Goal: Task Accomplishment & Management: Use online tool/utility

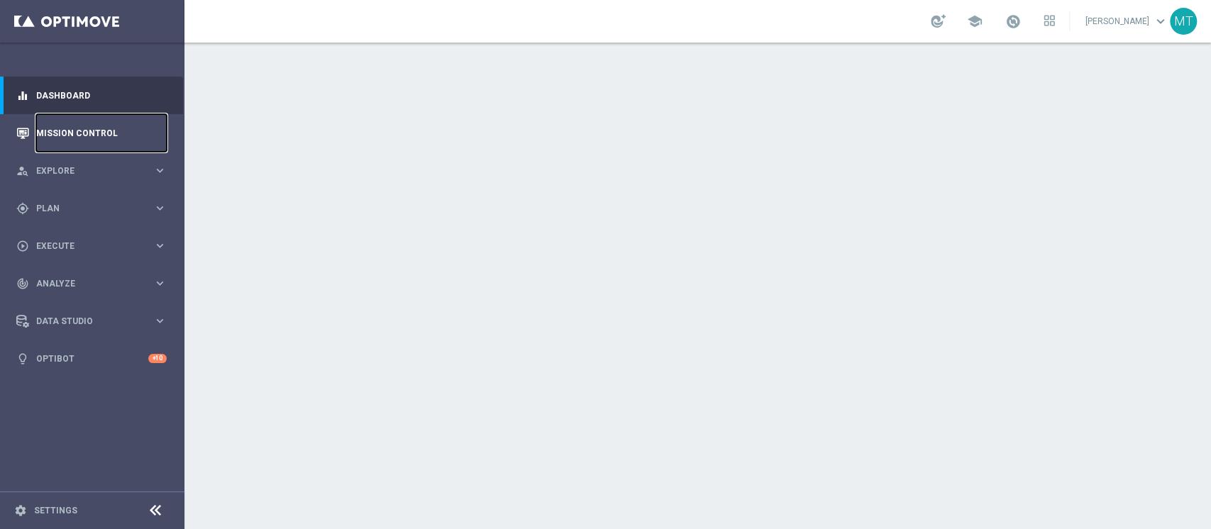
click at [62, 135] on link "Mission Control" at bounding box center [101, 133] width 131 height 38
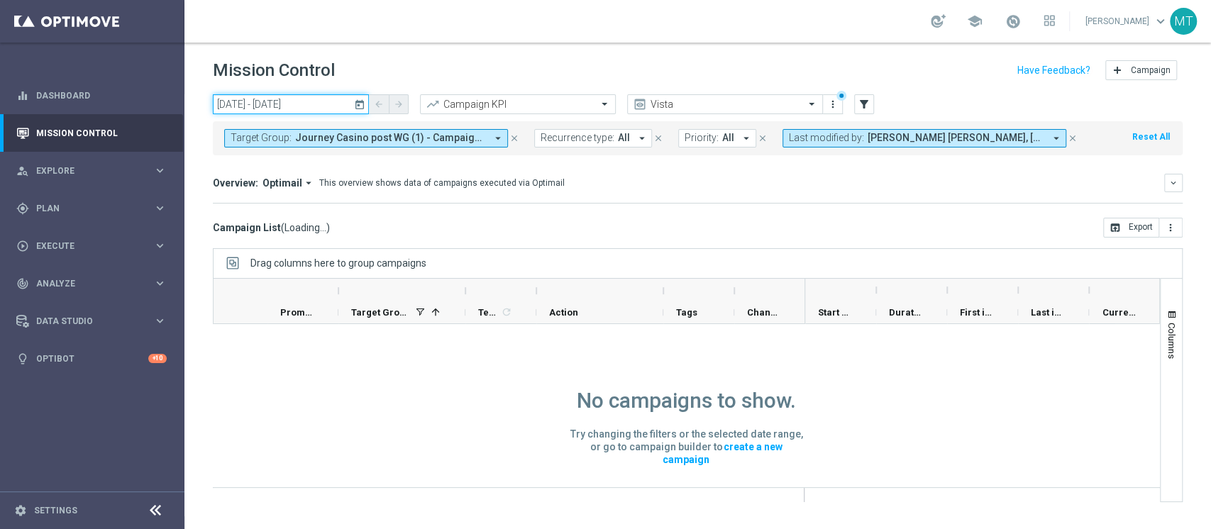
click at [307, 101] on input "[DATE] - [DATE]" at bounding box center [291, 104] width 156 height 20
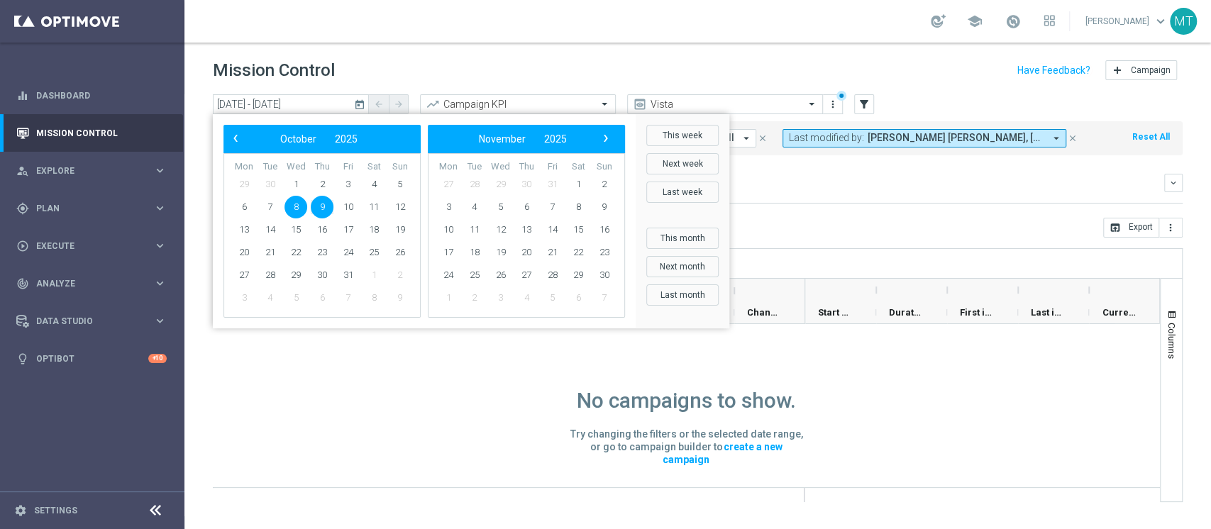
click at [761, 91] on header "Mission Control add Campaign" at bounding box center [697, 69] width 1027 height 52
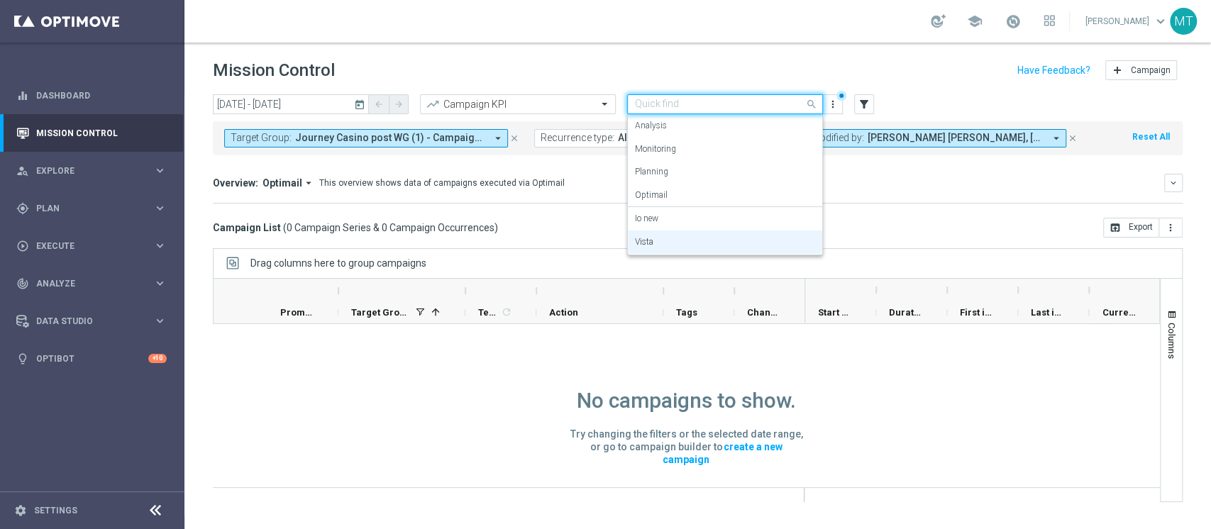
click at [726, 99] on input "text" at bounding box center [711, 105] width 152 height 12
click at [674, 211] on div "Io new" at bounding box center [725, 218] width 180 height 23
click at [683, 106] on input "text" at bounding box center [711, 105] width 152 height 12
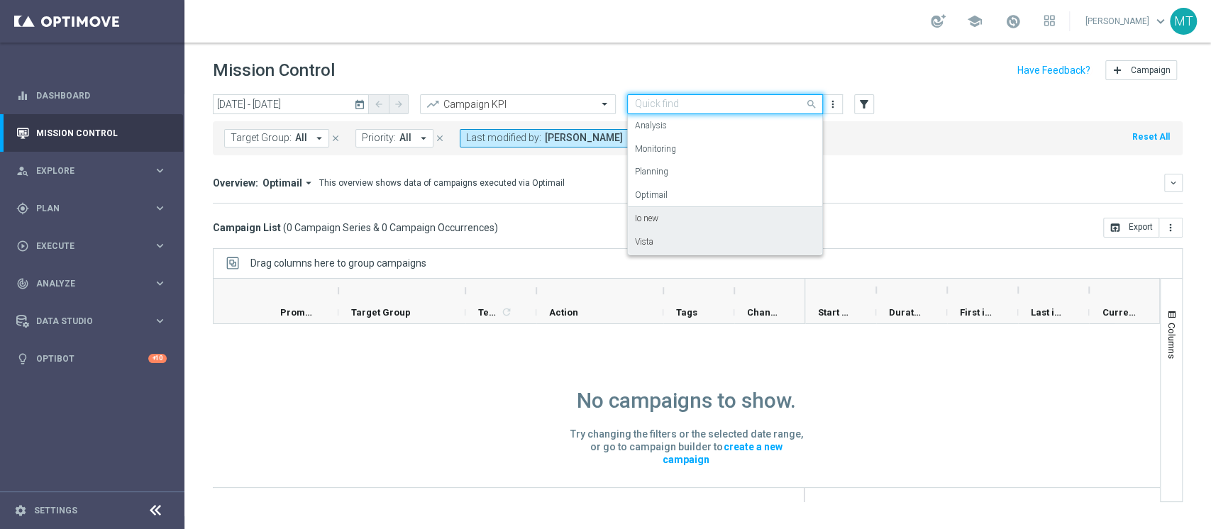
click at [659, 240] on div "Vista" at bounding box center [725, 242] width 180 height 23
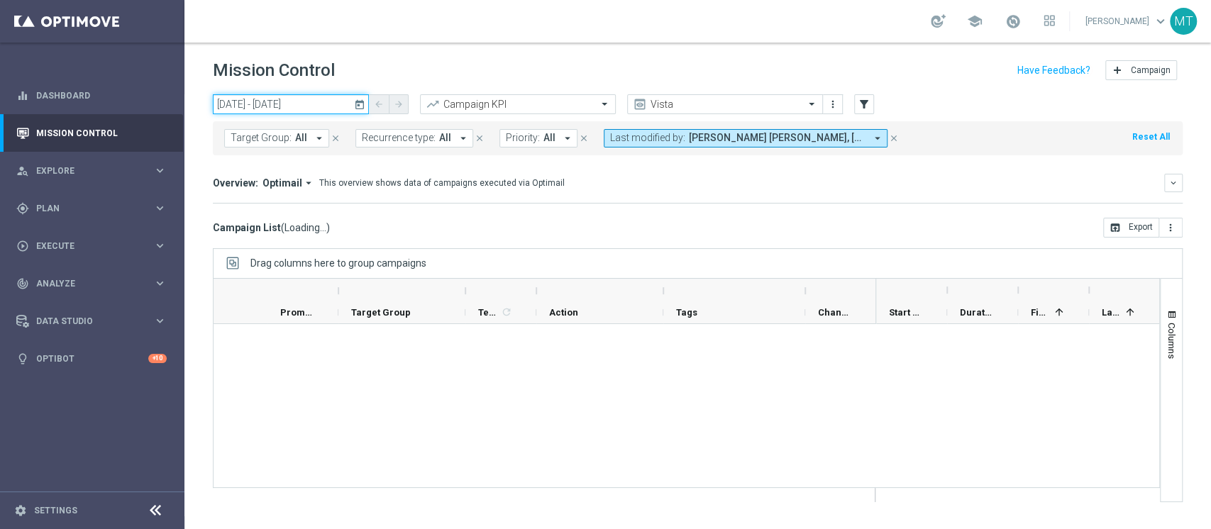
click at [303, 98] on input "[DATE] - [DATE]" at bounding box center [291, 104] width 156 height 20
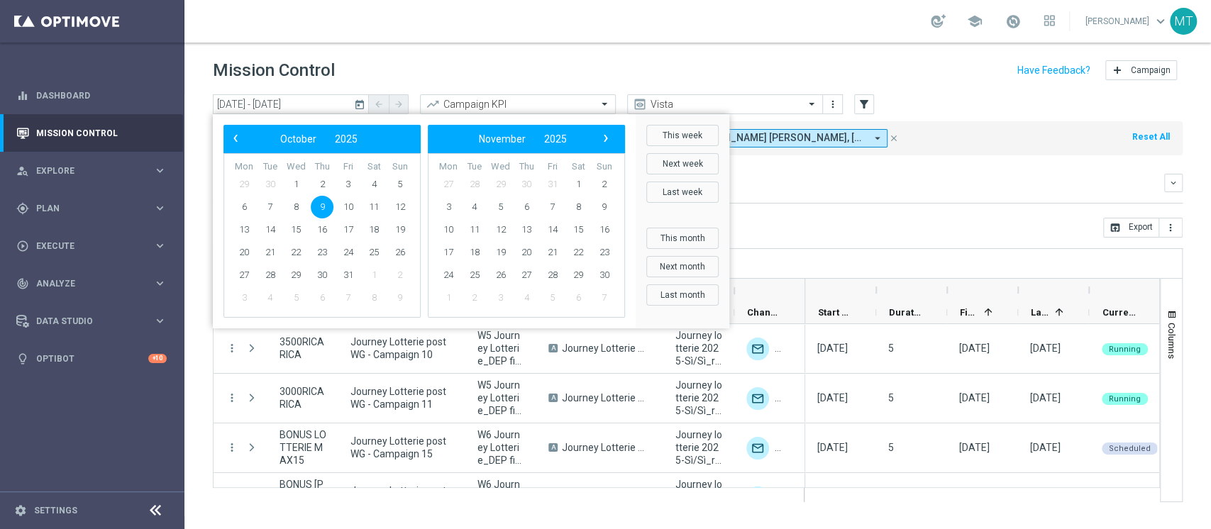
click at [323, 204] on span "9" at bounding box center [322, 207] width 23 height 23
type input "[DATE] - [DATE]"
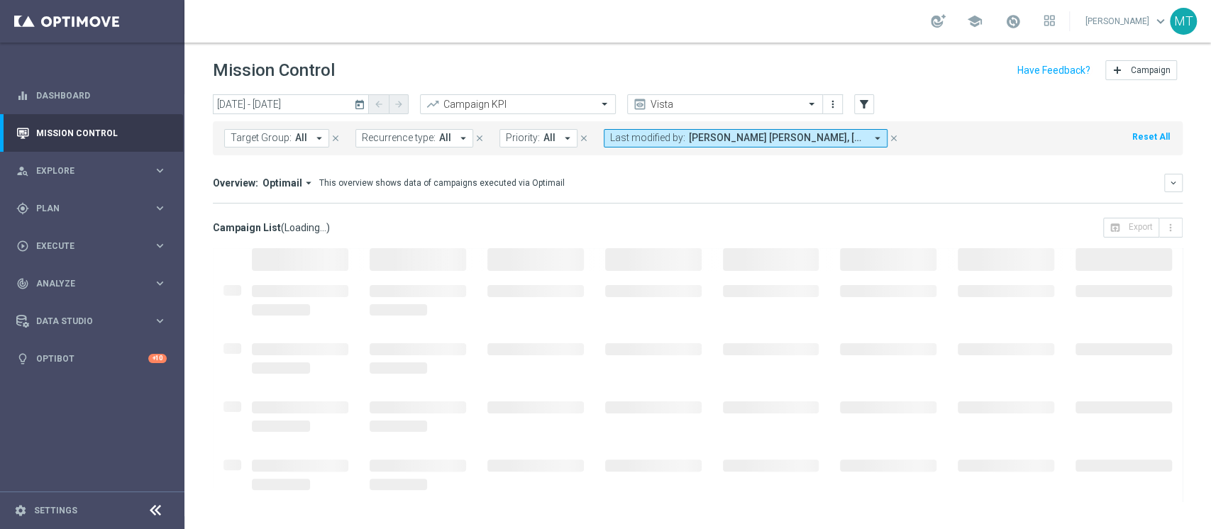
click at [794, 134] on span "[PERSON_NAME] [PERSON_NAME], [PERSON_NAME], [PERSON_NAME]" at bounding box center [777, 138] width 177 height 12
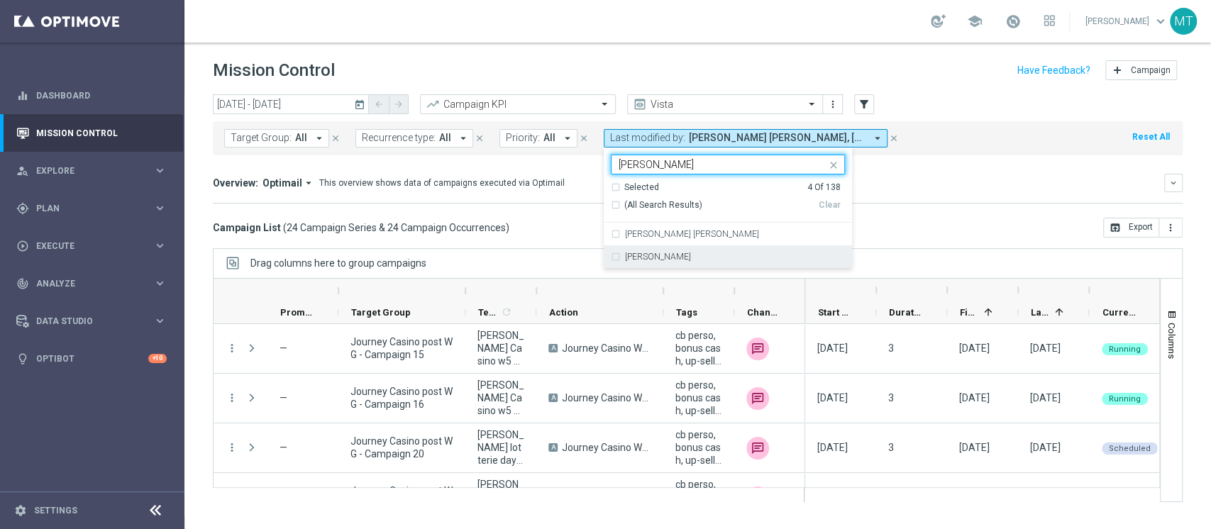
click at [654, 251] on div "[PERSON_NAME]" at bounding box center [728, 256] width 234 height 23
type input "[PERSON_NAME]"
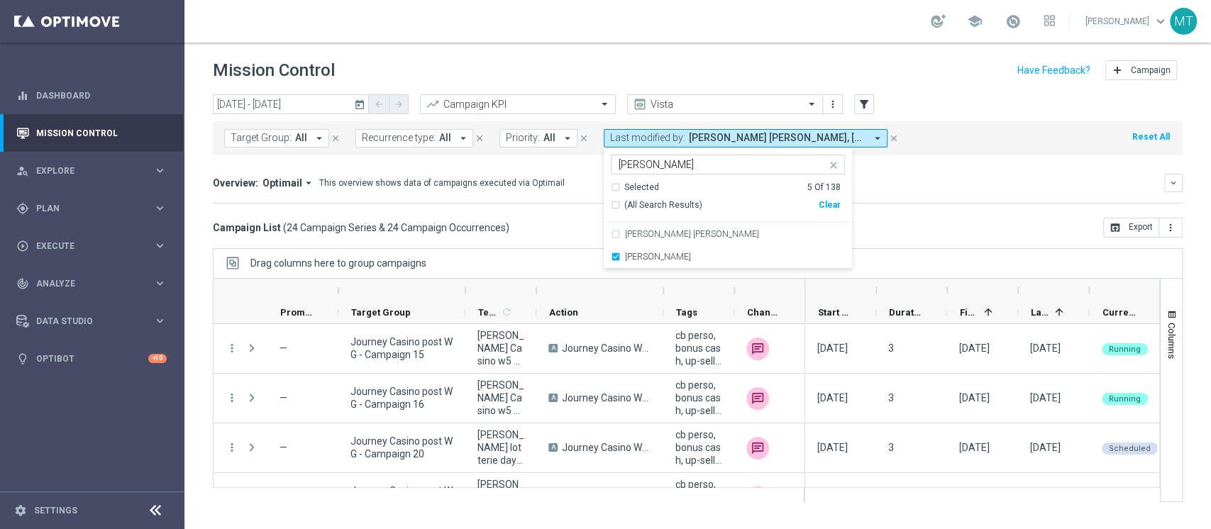
click at [583, 252] on div "Drag columns here to group campaigns" at bounding box center [698, 263] width 970 height 30
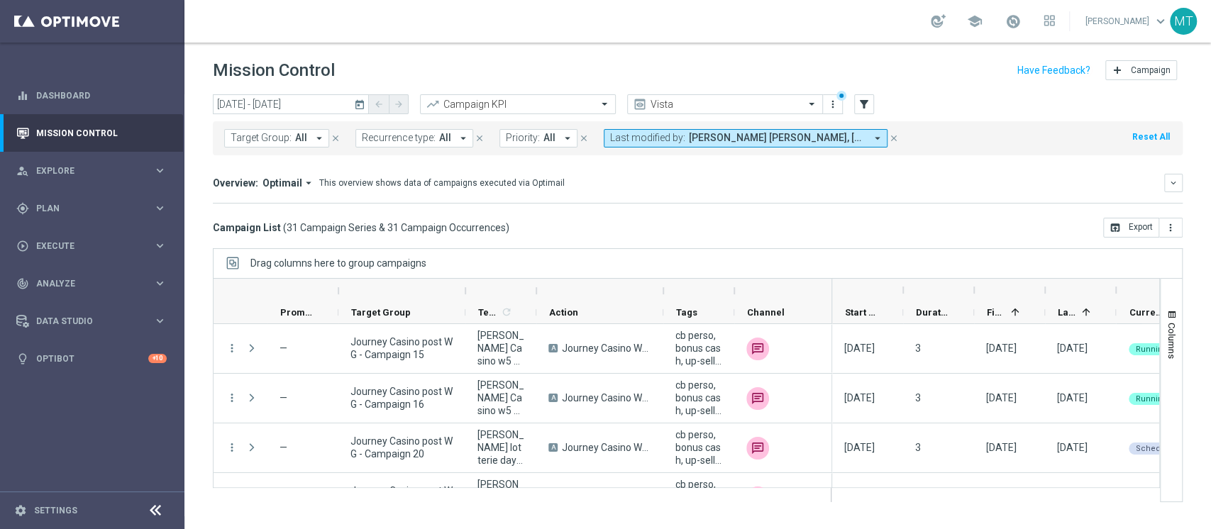
drag, startPoint x: 806, startPoint y: 287, endPoint x: 830, endPoint y: 291, distance: 24.5
click at [830, 291] on div at bounding box center [832, 291] width 6 height 23
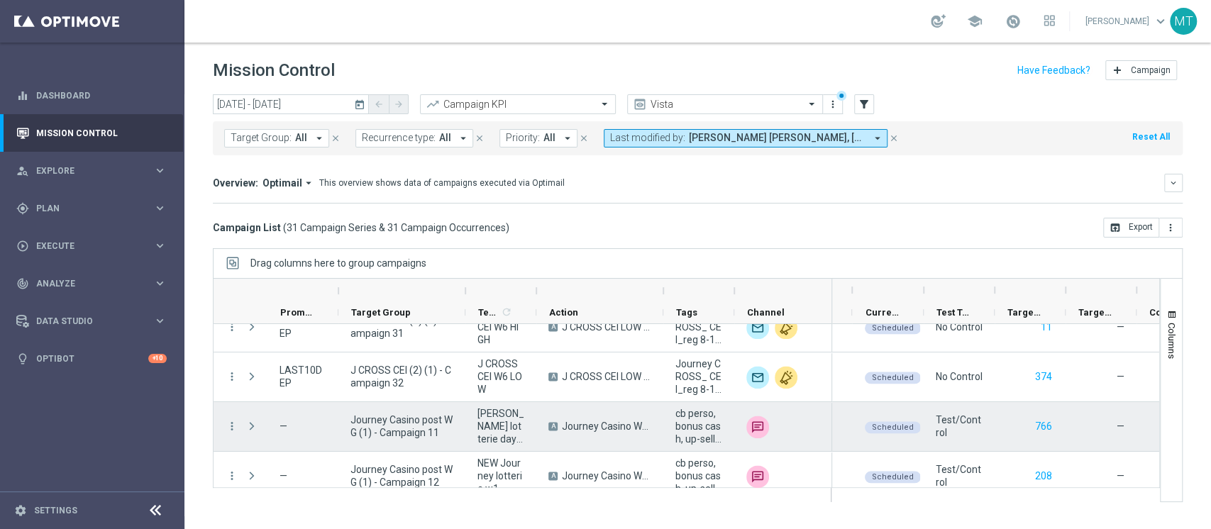
scroll to position [1376, 0]
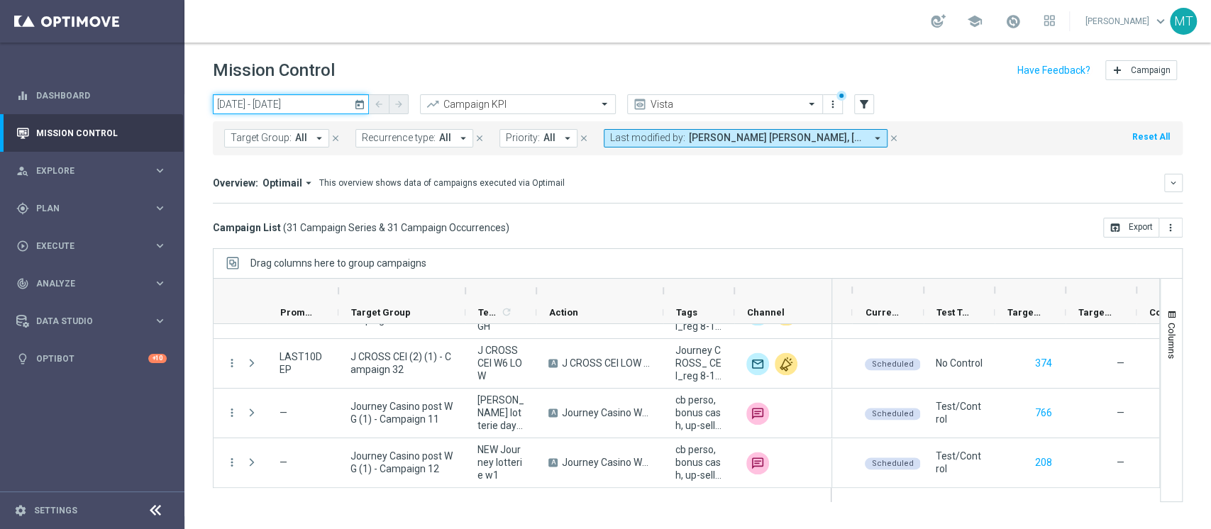
click at [333, 99] on input "[DATE] - [DATE]" at bounding box center [291, 104] width 156 height 20
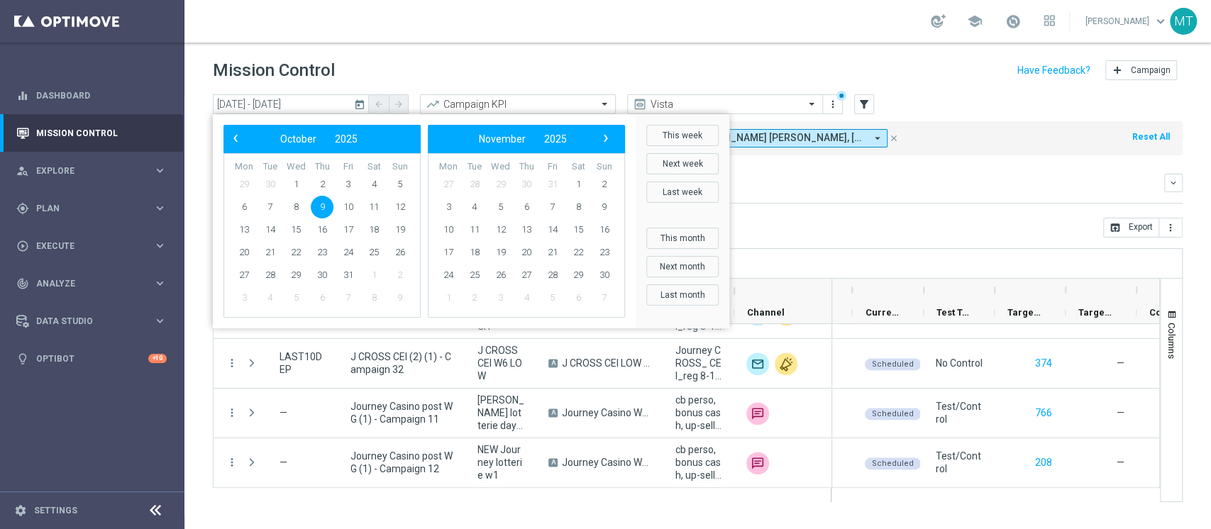
click at [308, 199] on td "8" at bounding box center [296, 207] width 26 height 23
click at [300, 203] on span "8" at bounding box center [295, 207] width 23 height 23
click at [297, 204] on span "8" at bounding box center [295, 207] width 23 height 23
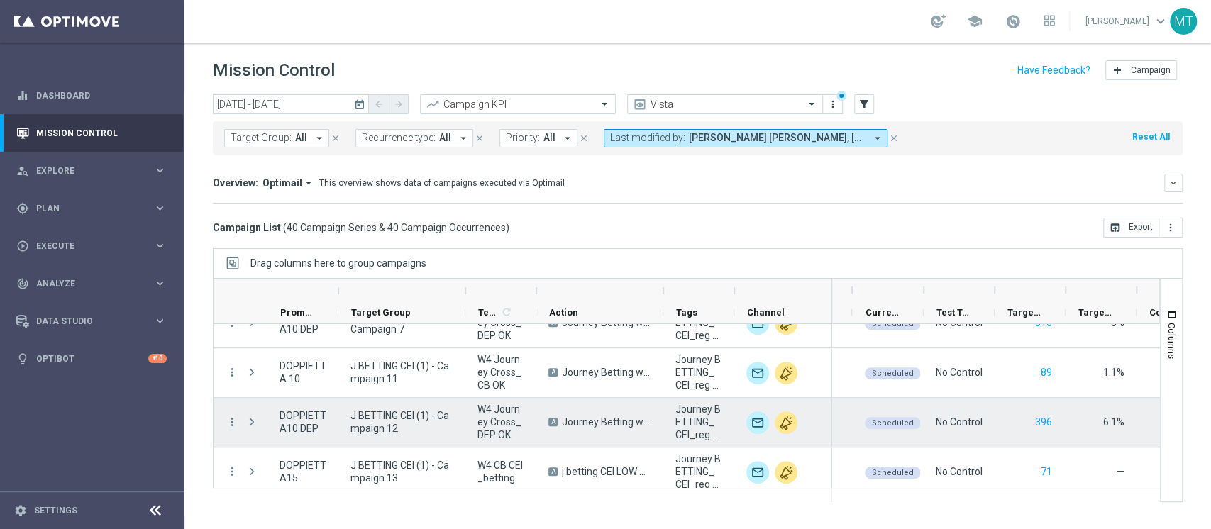
scroll to position [687, 0]
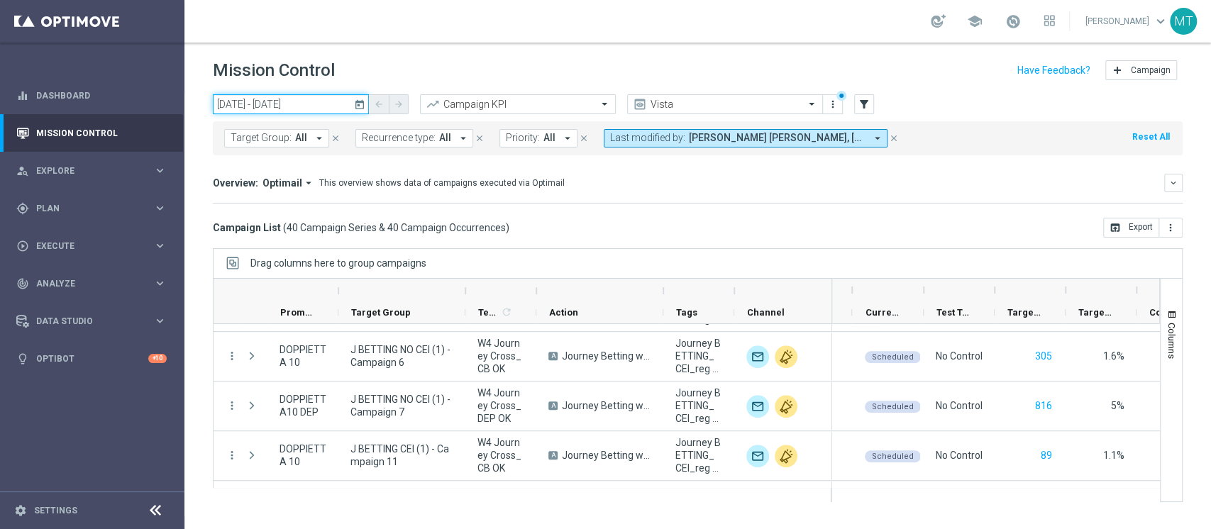
click at [260, 106] on input "[DATE] - [DATE]" at bounding box center [291, 104] width 156 height 20
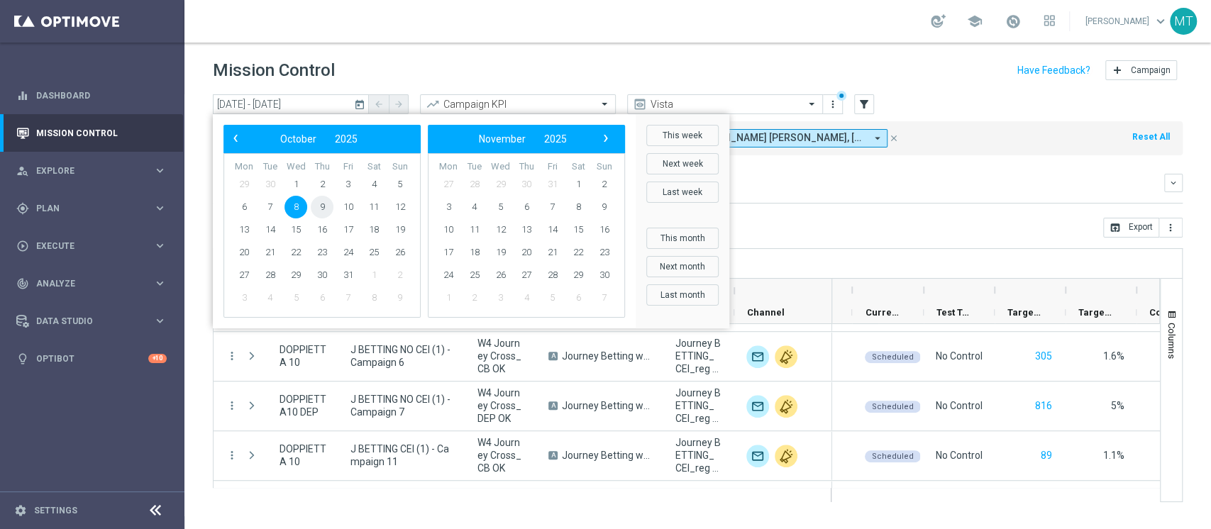
click at [319, 208] on span "9" at bounding box center [322, 207] width 23 height 23
click at [322, 208] on span "9" at bounding box center [322, 207] width 23 height 23
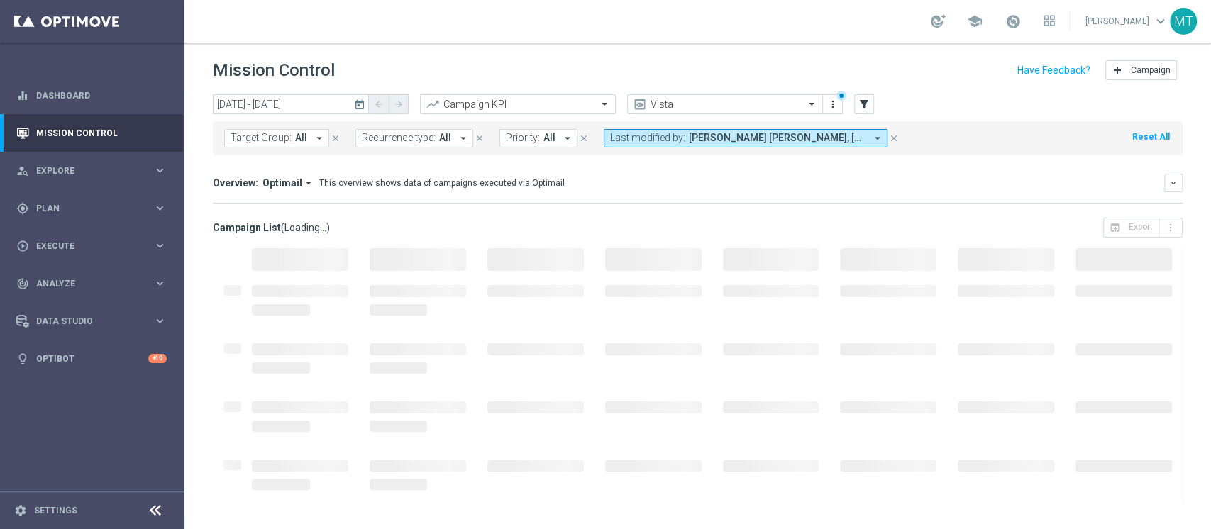
type input "[DATE] - [DATE]"
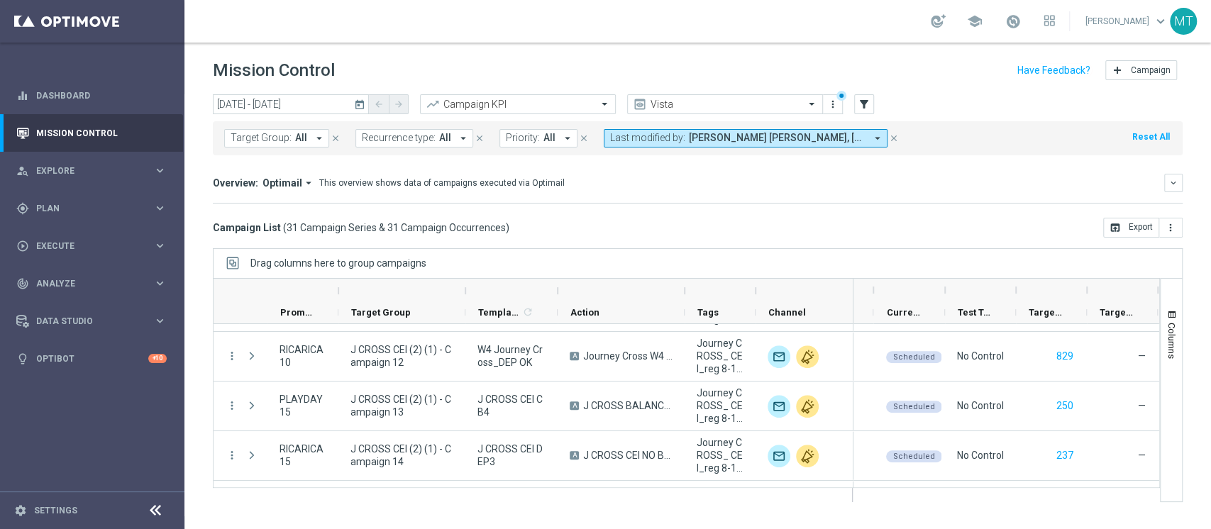
drag, startPoint x: 538, startPoint y: 287, endPoint x: 570, endPoint y: 287, distance: 31.2
click at [560, 287] on div at bounding box center [558, 291] width 6 height 23
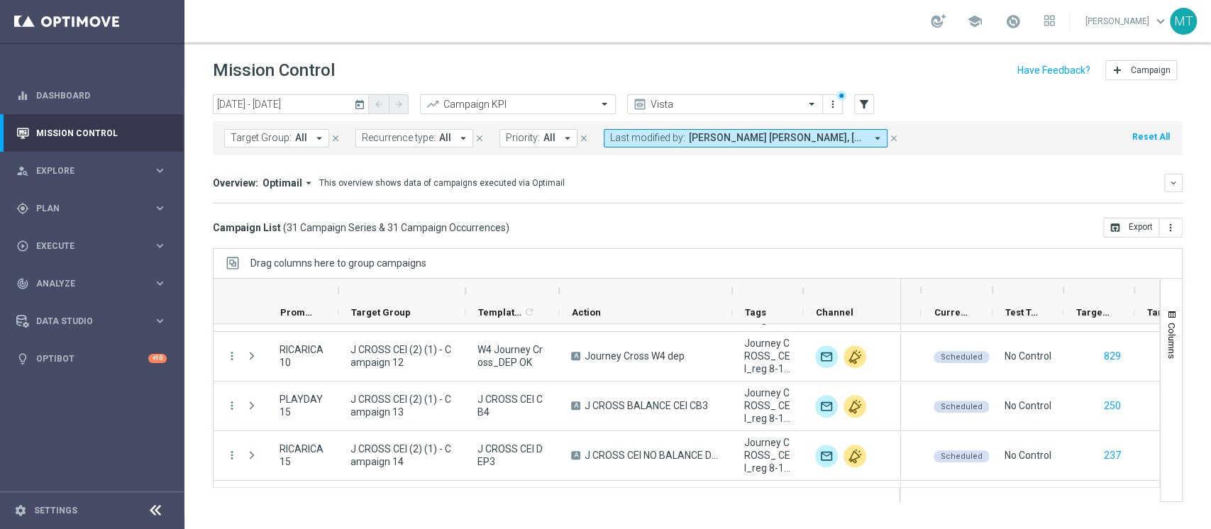
drag, startPoint x: 704, startPoint y: 292, endPoint x: 738, endPoint y: 295, distance: 34.2
click at [735, 295] on div at bounding box center [732, 291] width 6 height 23
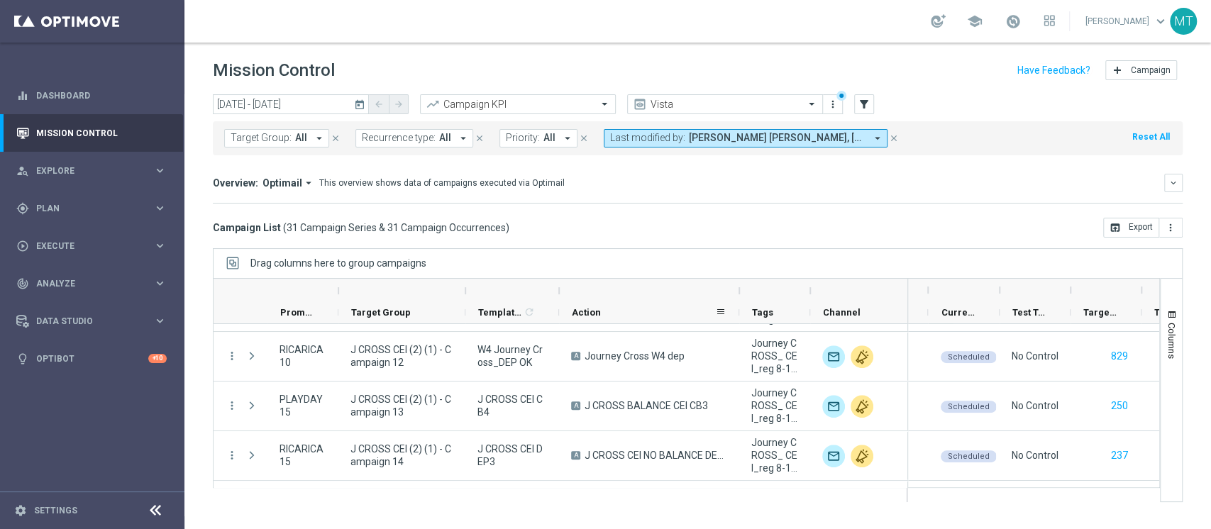
click at [663, 314] on div "Action" at bounding box center [643, 313] width 143 height 22
click at [592, 308] on span "Action" at bounding box center [586, 312] width 29 height 11
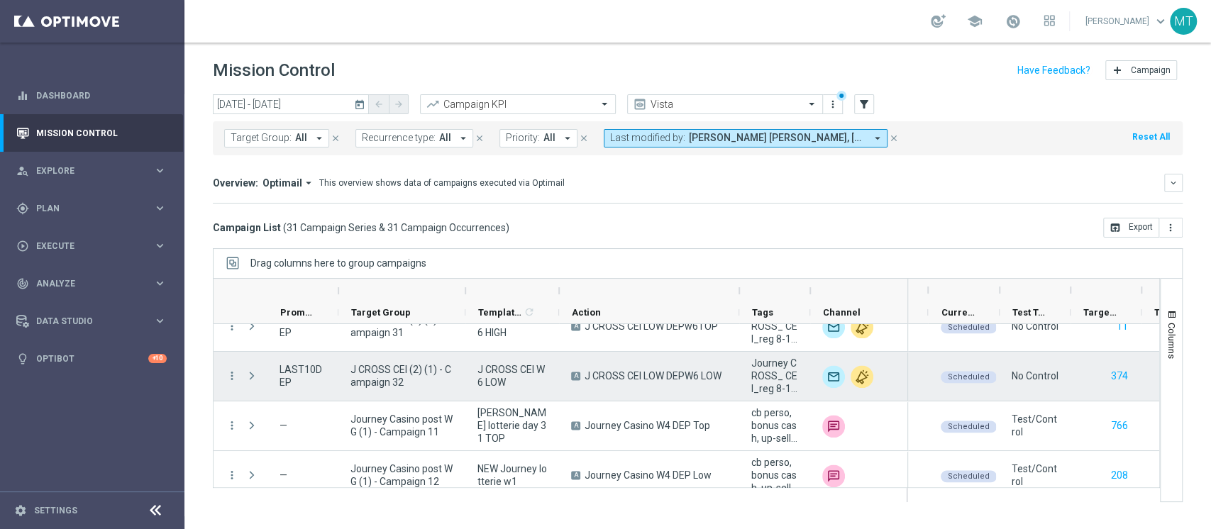
scroll to position [1376, 0]
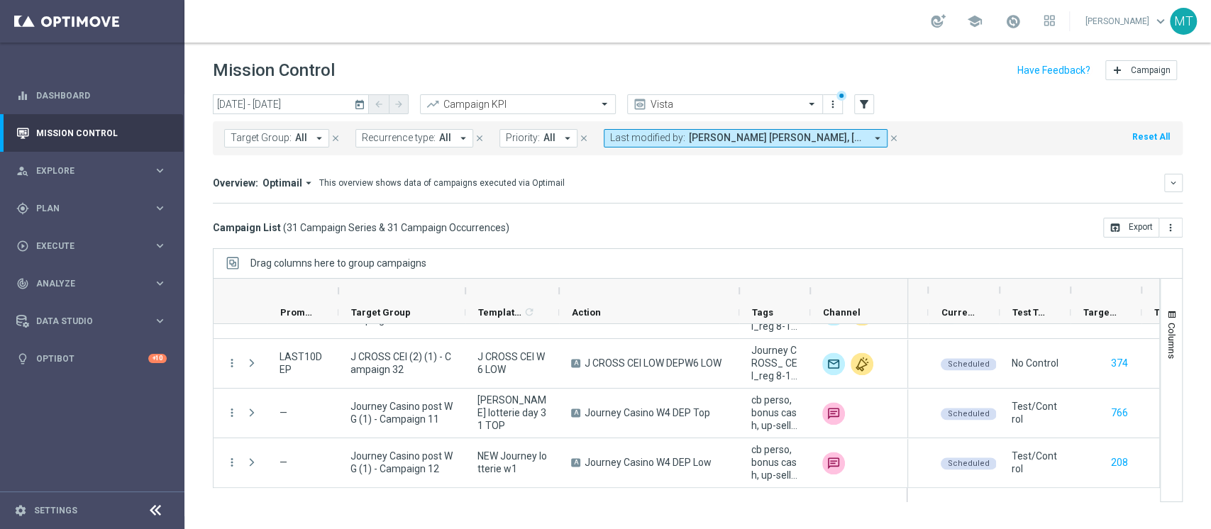
click at [740, 133] on span "[PERSON_NAME] [PERSON_NAME], [PERSON_NAME], [PERSON_NAME], [PERSON_NAME]" at bounding box center [777, 138] width 177 height 12
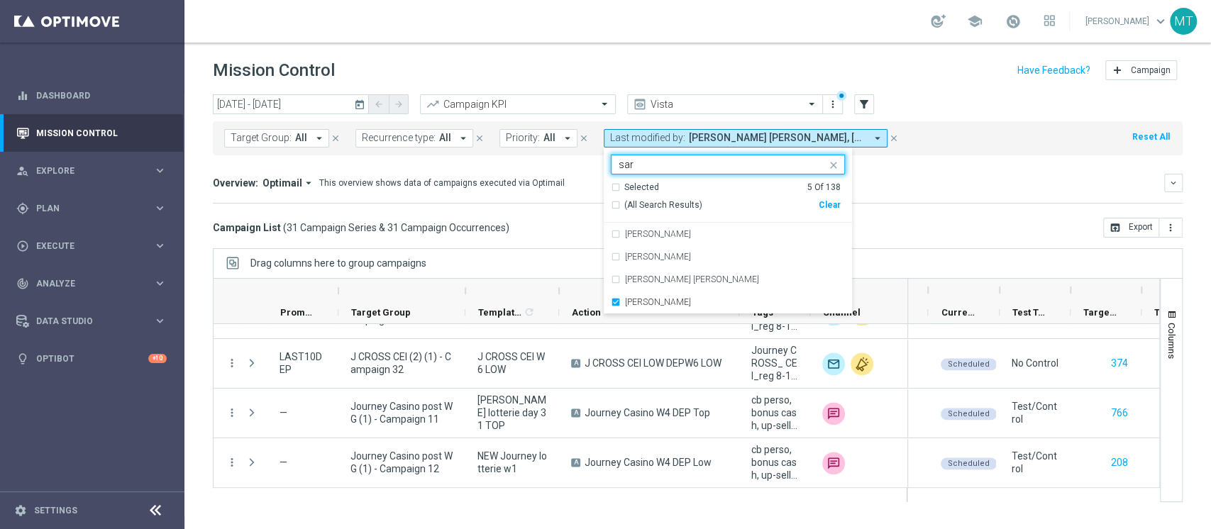
type input "sar"
click at [936, 227] on div "Campaign List ( 31 Campaign Series & 31 Campaign Occurrences ) open_in_browser …" at bounding box center [698, 228] width 970 height 20
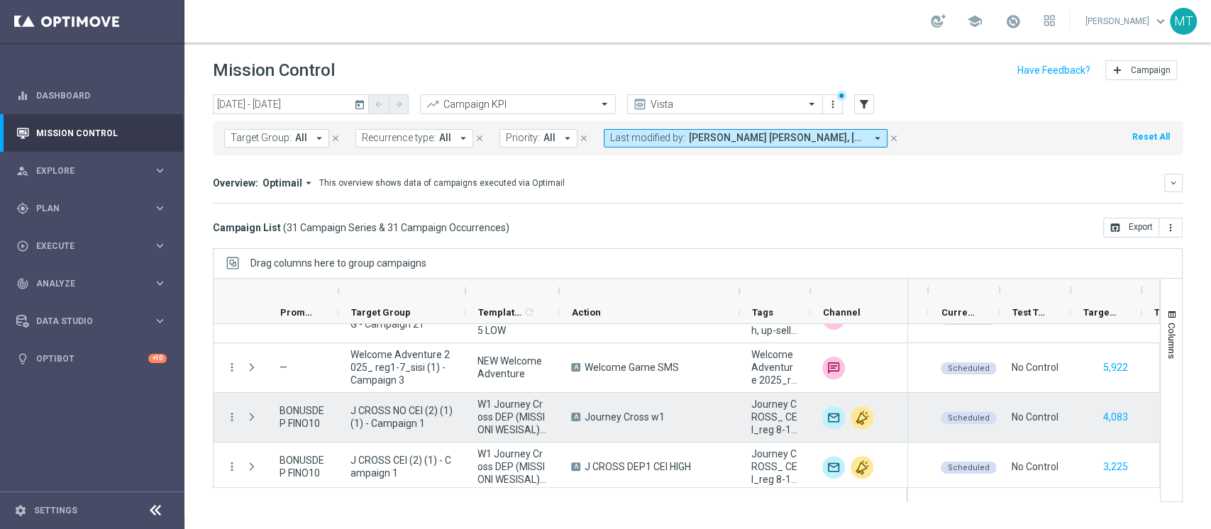
scroll to position [189, 0]
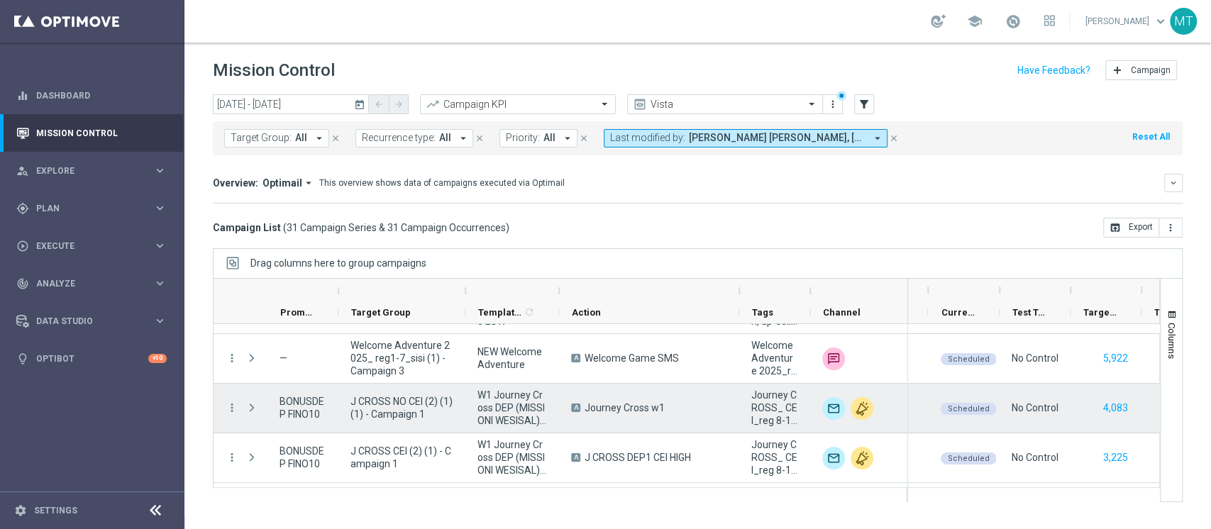
click at [307, 406] on span "BONUSDEP FINO10" at bounding box center [303, 408] width 47 height 26
click at [306, 406] on span "BONUSDEP FINO10" at bounding box center [303, 408] width 47 height 26
